Goal: Information Seeking & Learning: Learn about a topic

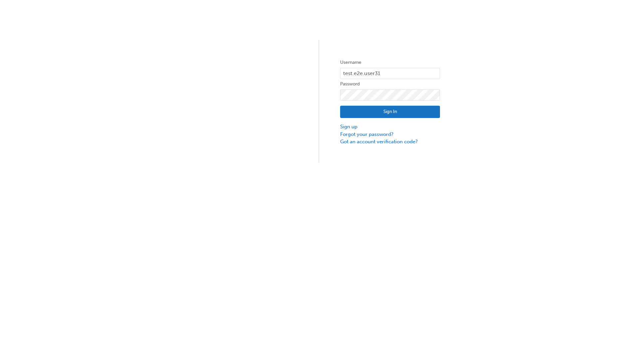
type input "test.e2e.user31"
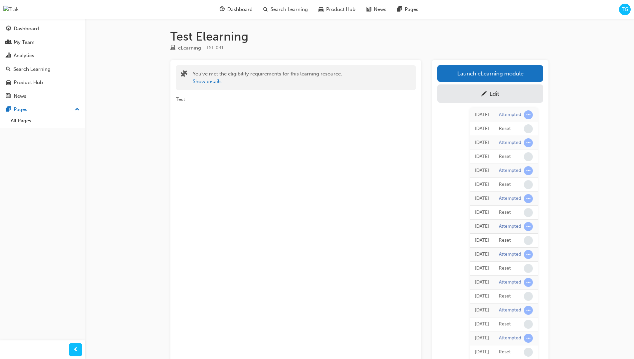
scroll to position [59, 0]
